Goal: Information Seeking & Learning: Learn about a topic

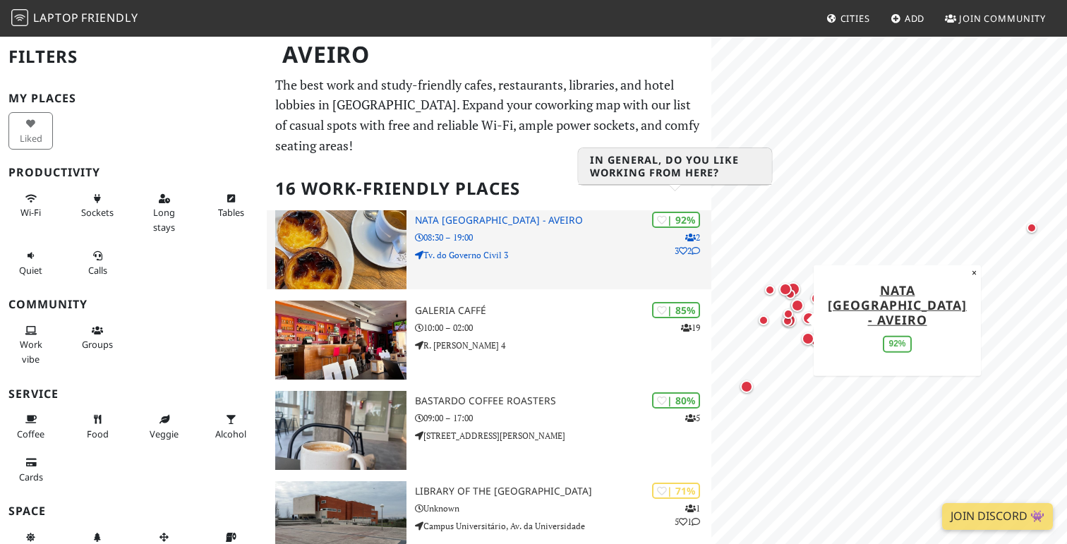
click at [691, 212] on div "| 92%" at bounding box center [676, 220] width 48 height 16
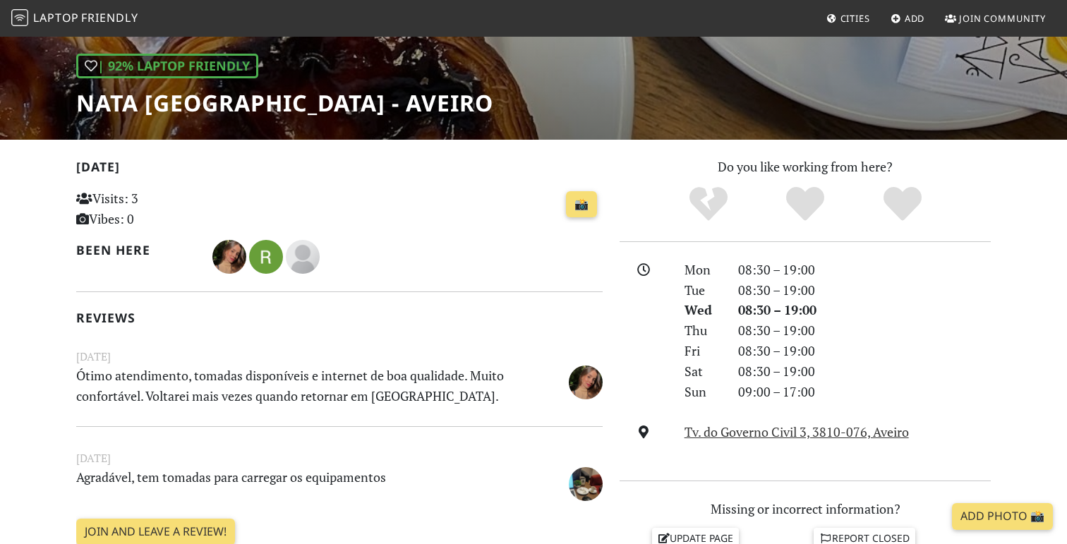
scroll to position [179, 0]
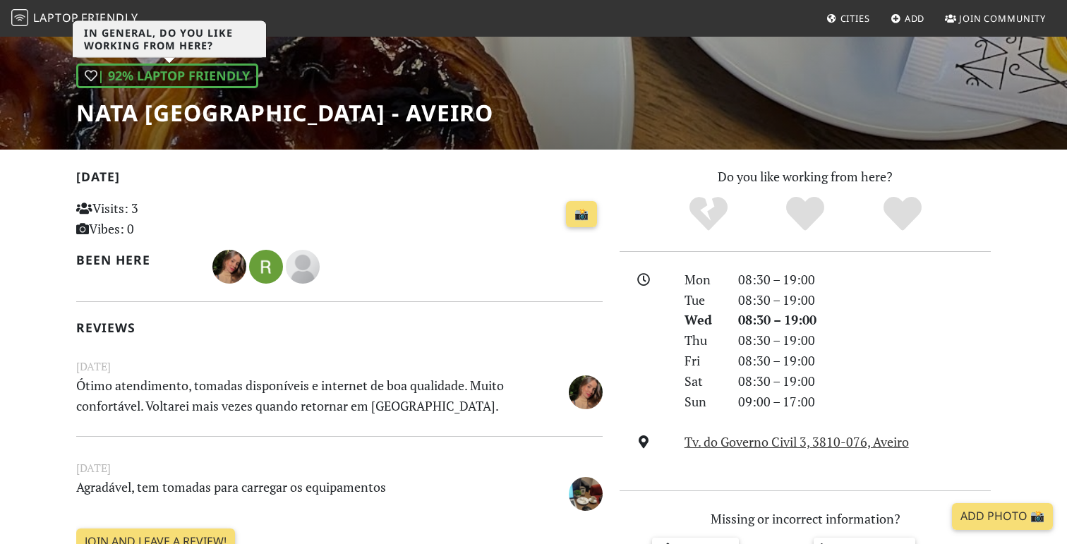
click at [86, 75] on icon at bounding box center [91, 75] width 13 height 13
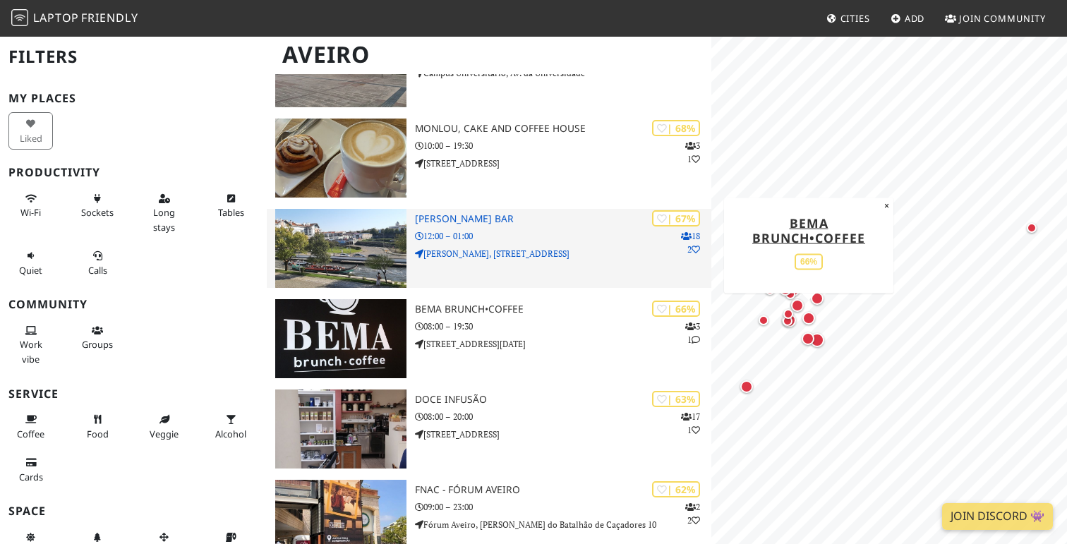
scroll to position [463, 0]
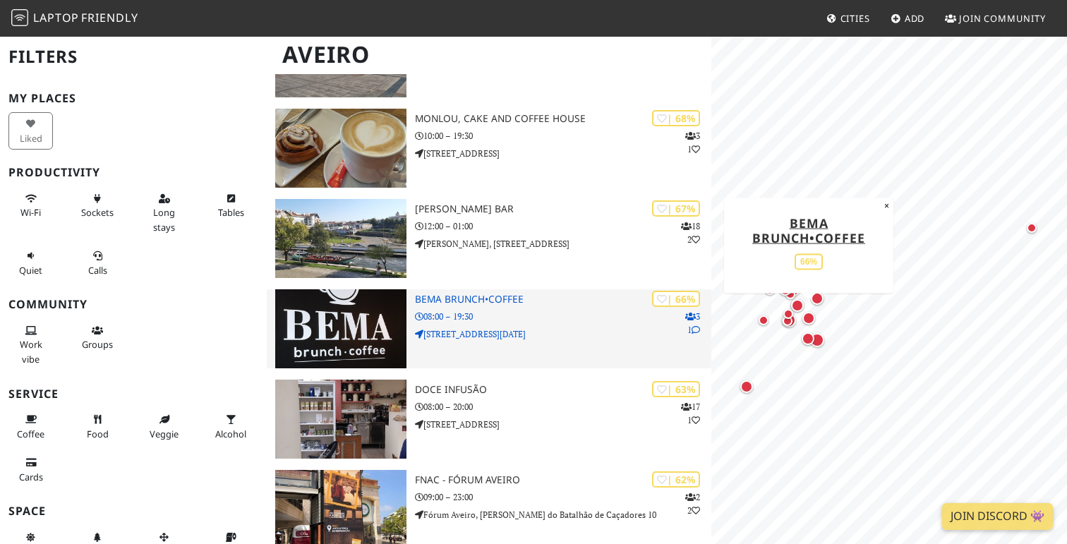
click at [330, 290] on img at bounding box center [340, 328] width 131 height 79
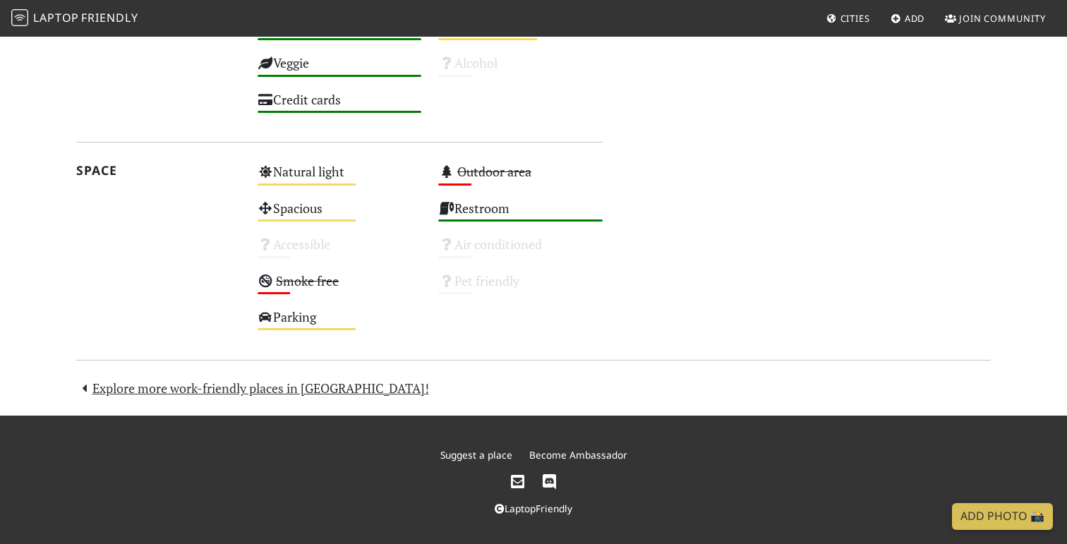
scroll to position [905, 0]
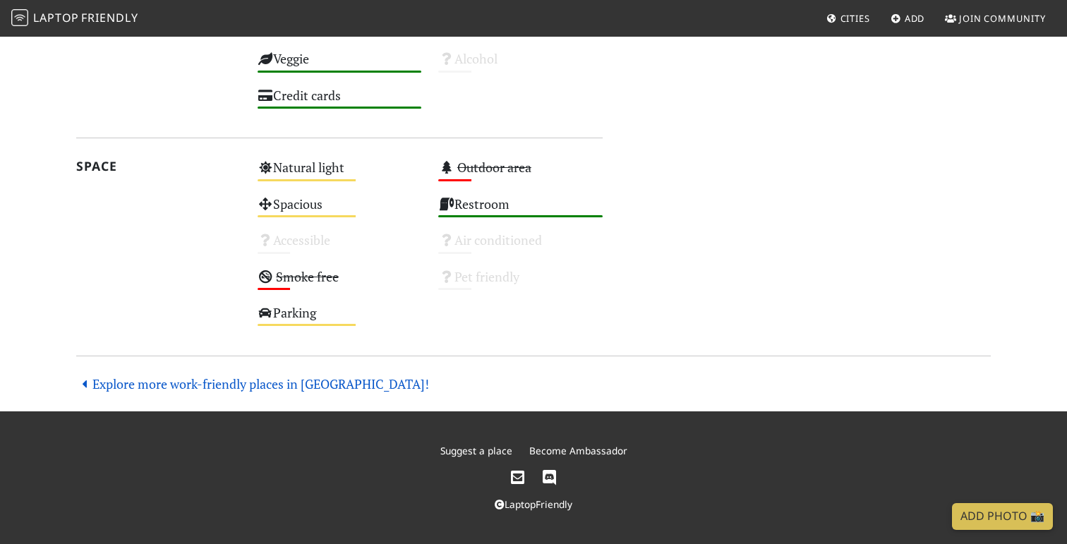
click at [195, 389] on link "Explore more work-friendly places in Aveiro!" at bounding box center [252, 383] width 353 height 17
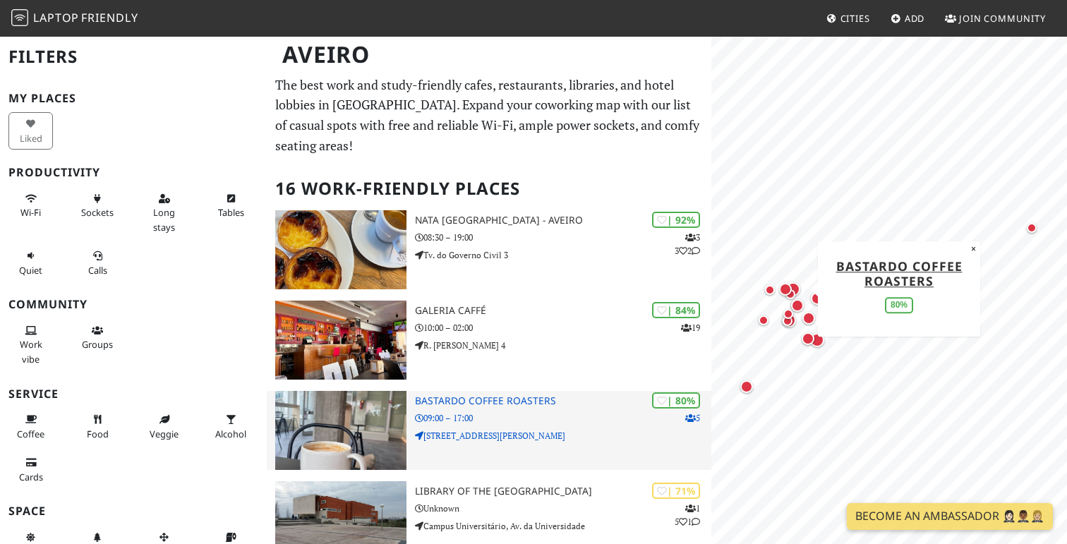
click at [335, 404] on img at bounding box center [340, 430] width 131 height 79
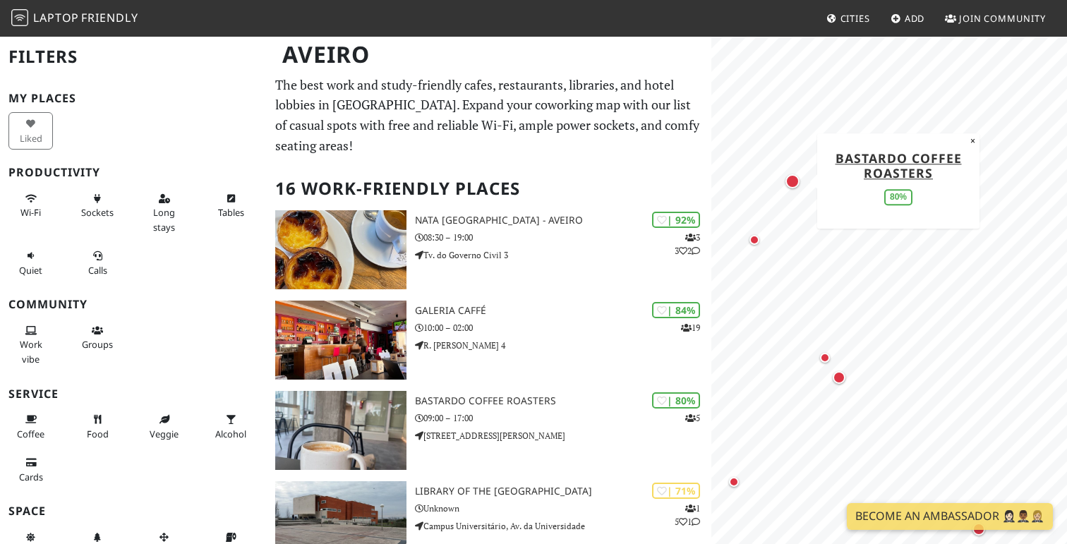
click at [794, 181] on div "Map marker" at bounding box center [793, 181] width 14 height 14
